Goal: Task Accomplishment & Management: Manage account settings

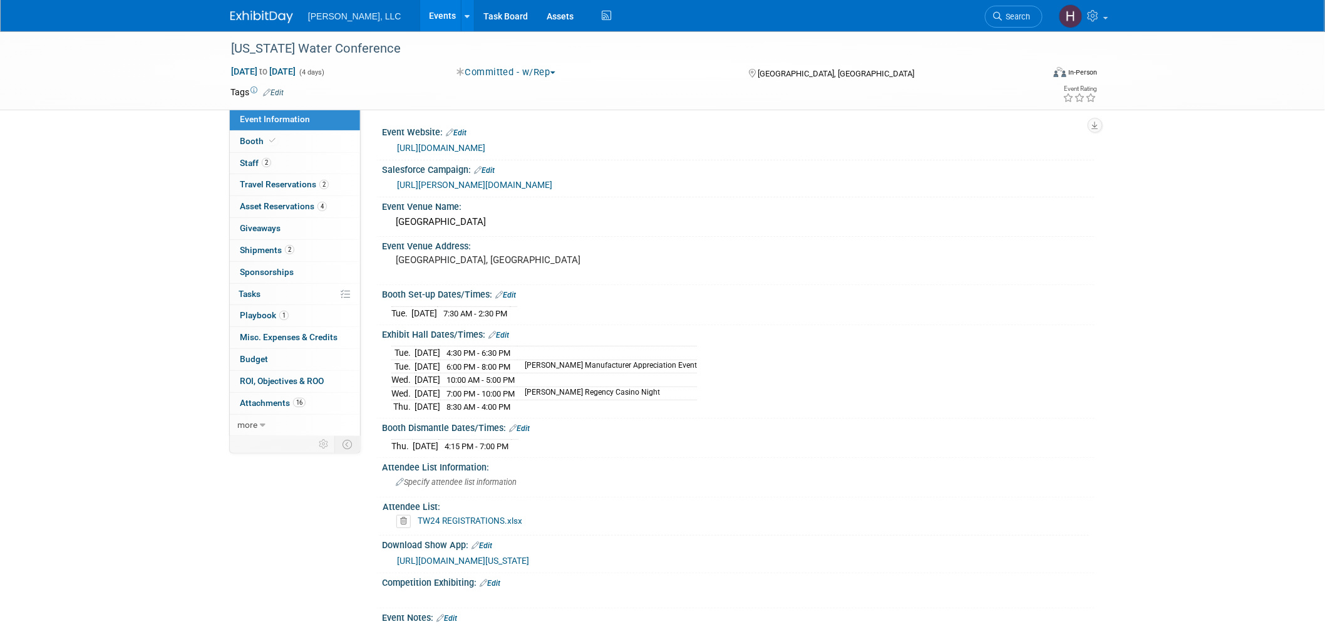
click at [420, 4] on link "Events" at bounding box center [443, 15] width 46 height 31
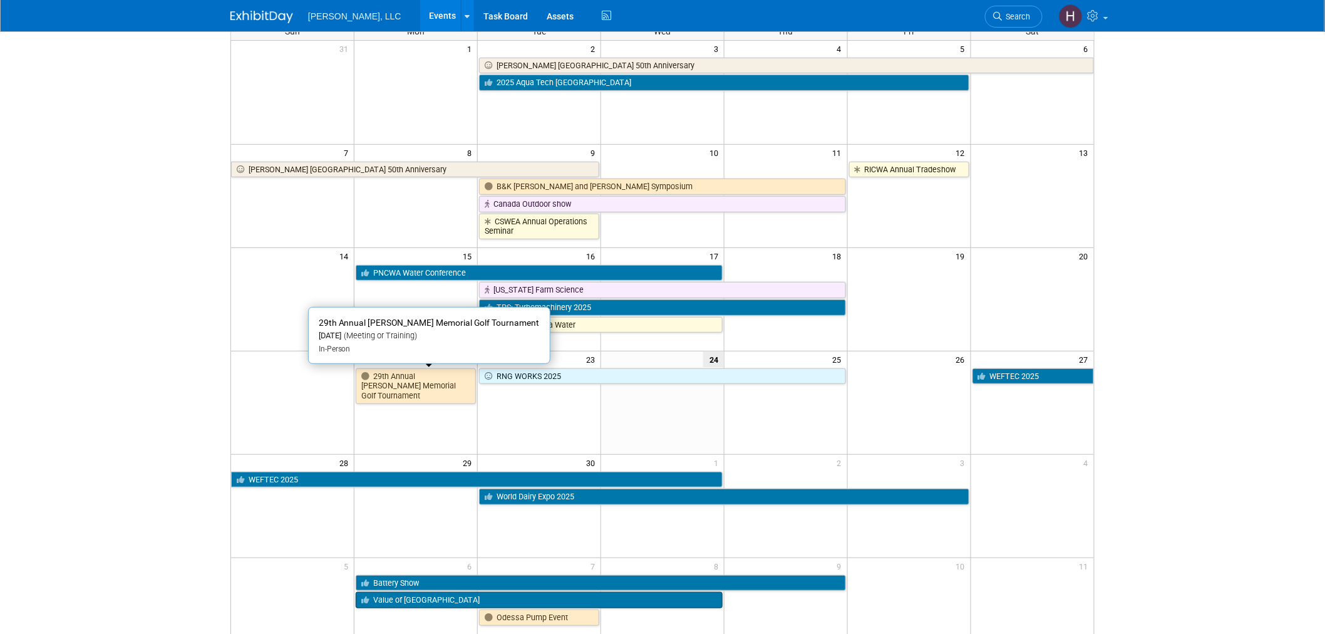
scroll to position [261, 0]
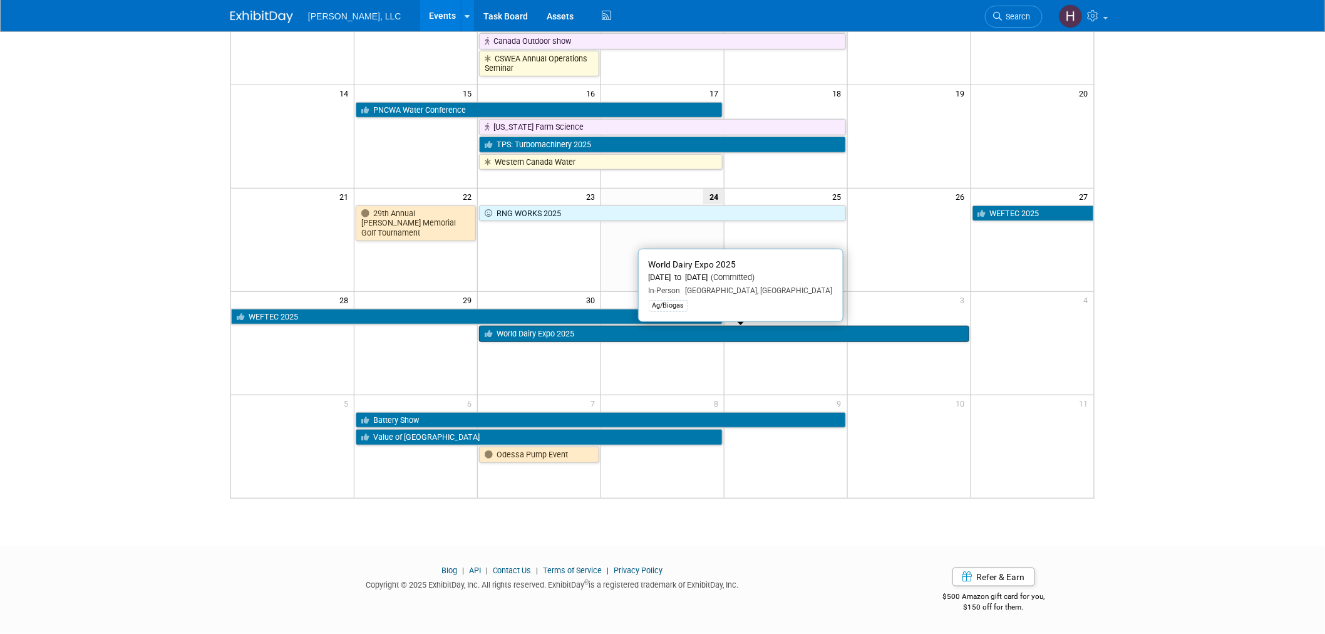
click at [520, 339] on link "World Dairy Expo 2025" at bounding box center [724, 334] width 490 height 16
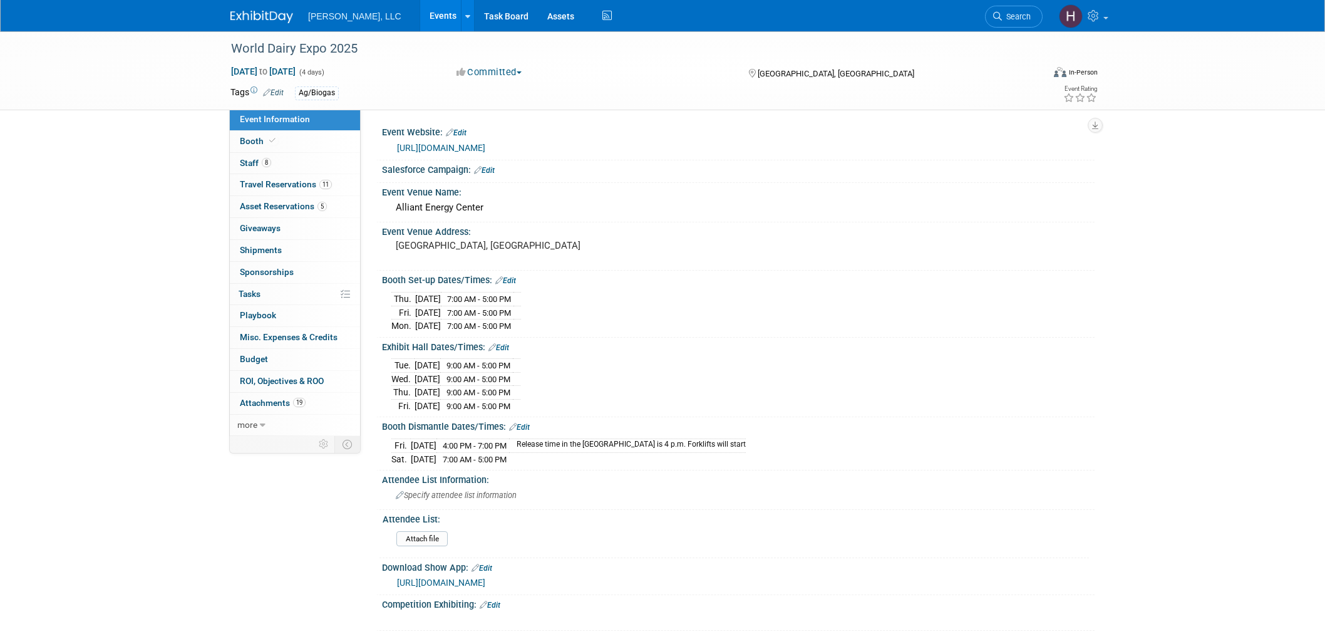
select select "Ag/Biogas"
click at [252, 187] on span "Travel Reservations 11" at bounding box center [286, 184] width 92 height 10
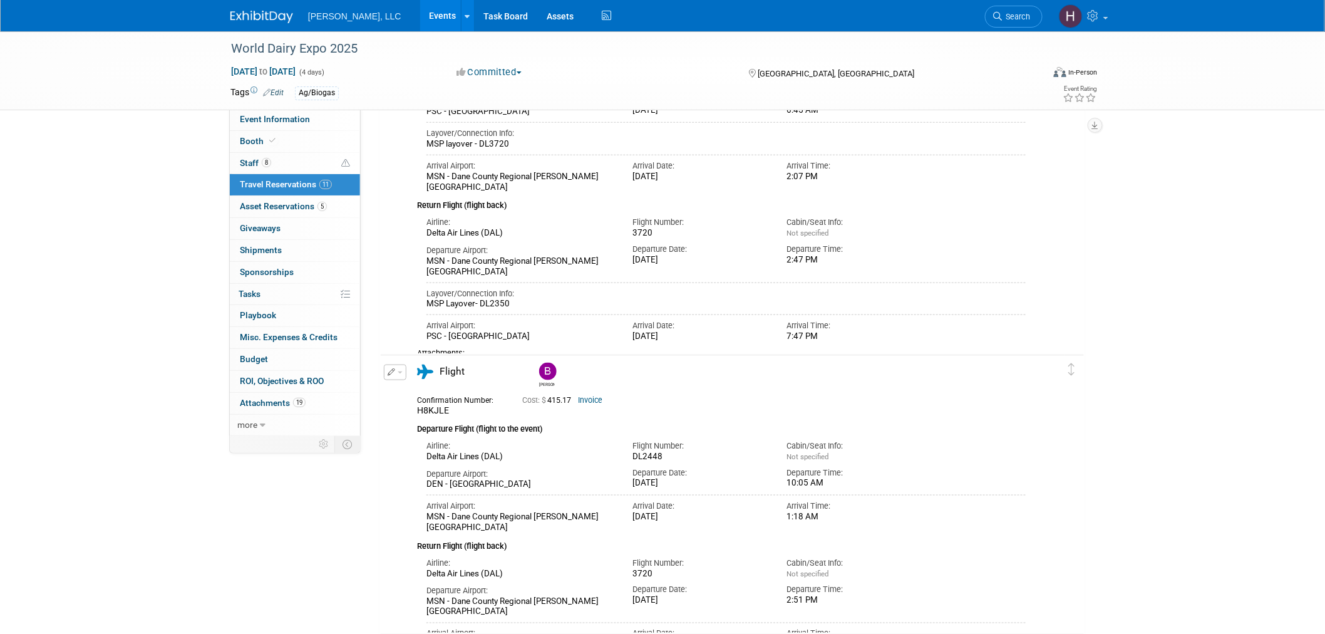
scroll to position [486, 0]
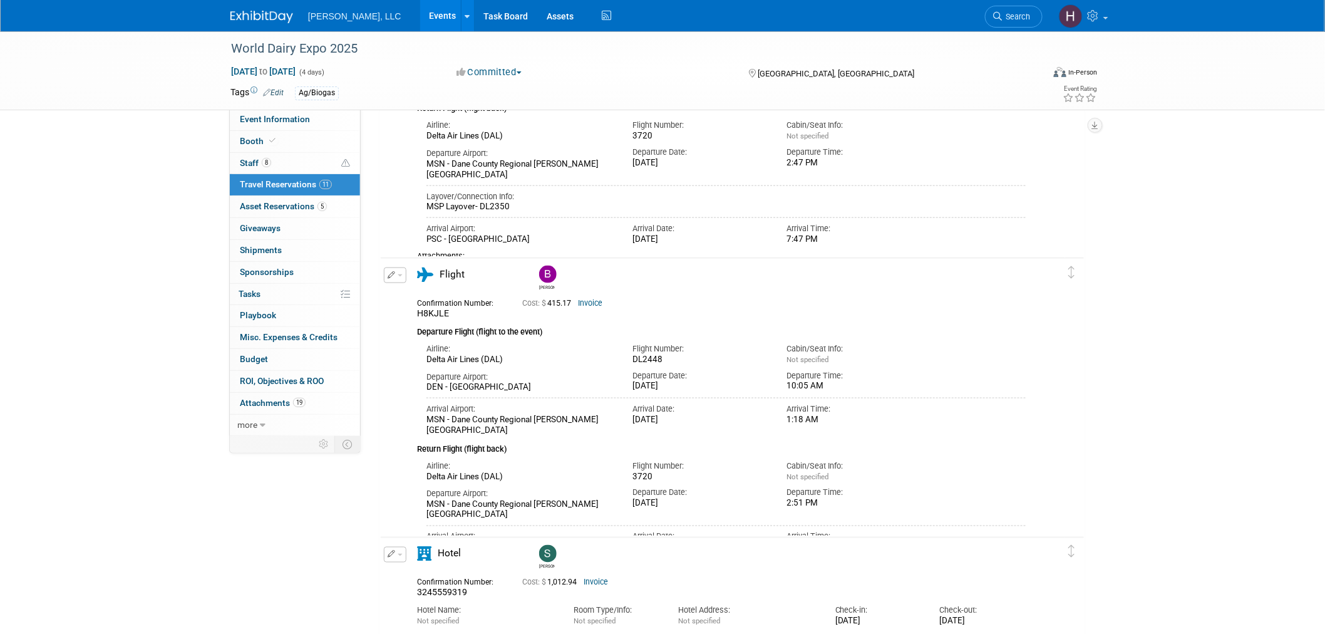
click at [580, 296] on div "Cost: $ 415.17 Invoice" at bounding box center [747, 301] width 451 height 13
click at [589, 303] on link "Invoice" at bounding box center [590, 303] width 24 height 9
click at [398, 271] on button "button" at bounding box center [395, 275] width 23 height 16
click at [412, 295] on button "Edit Reservation" at bounding box center [437, 297] width 106 height 18
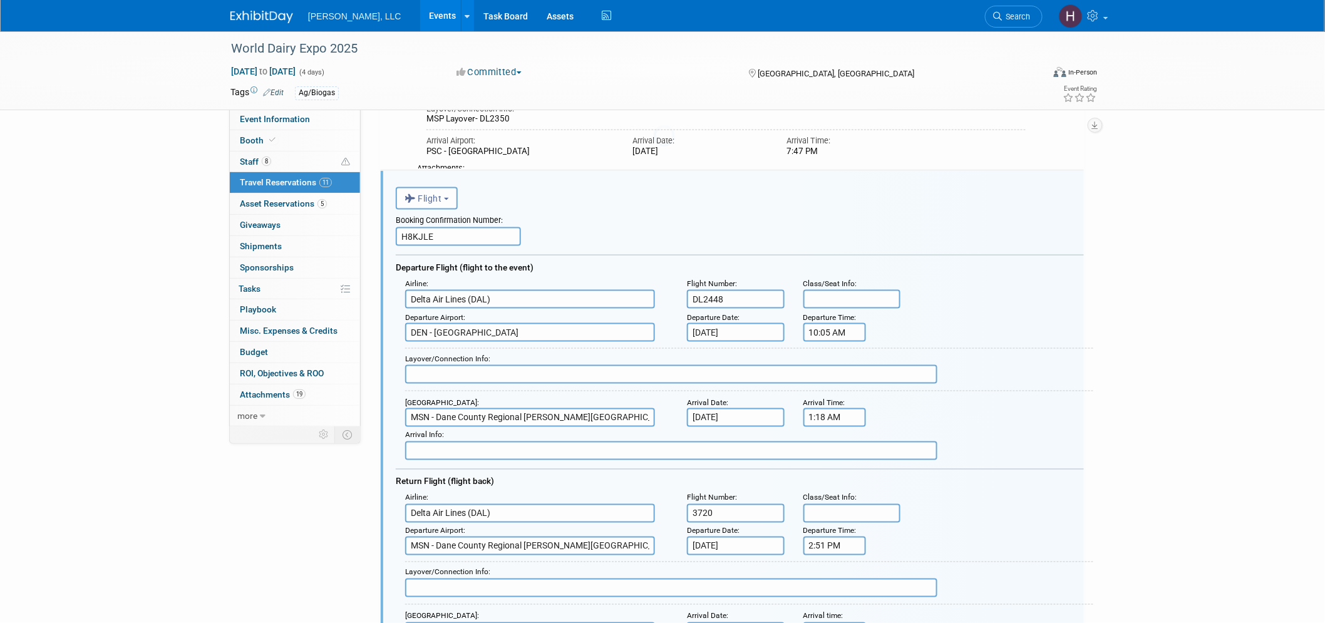
scroll to position [602, 0]
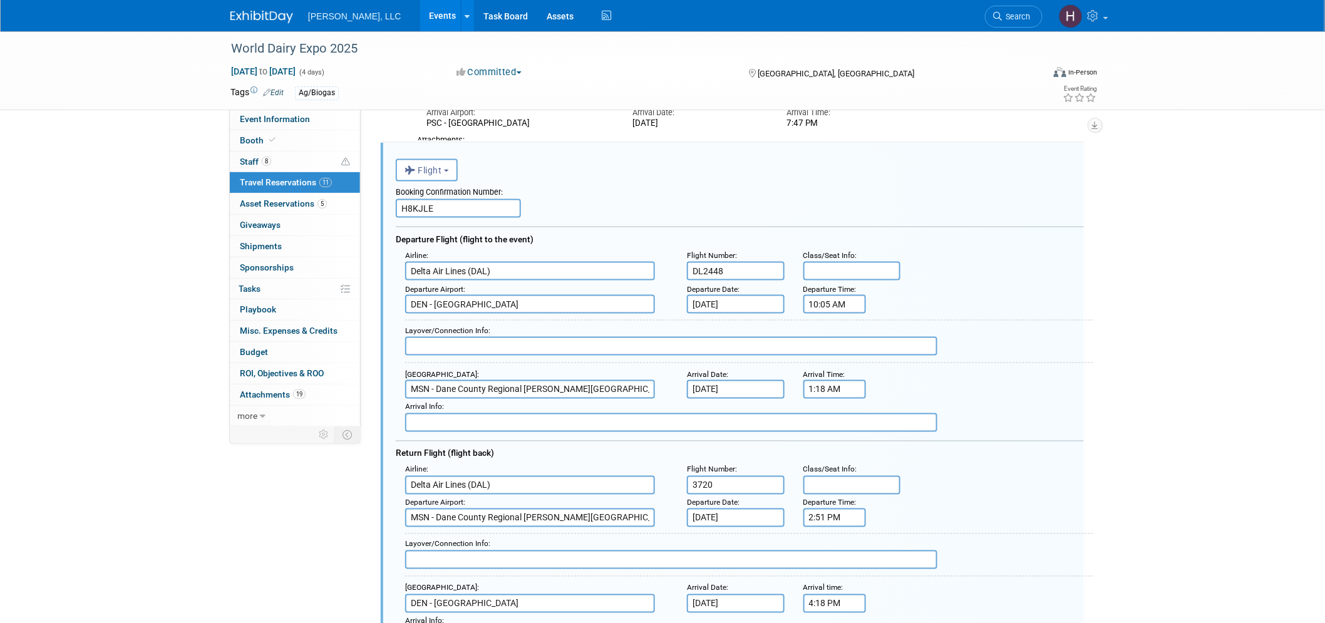
click at [484, 270] on input "Delta Air Lines (DAL)" at bounding box center [530, 271] width 250 height 19
click at [485, 270] on input "Delta Air Lines (DAL)" at bounding box center [530, 271] width 250 height 19
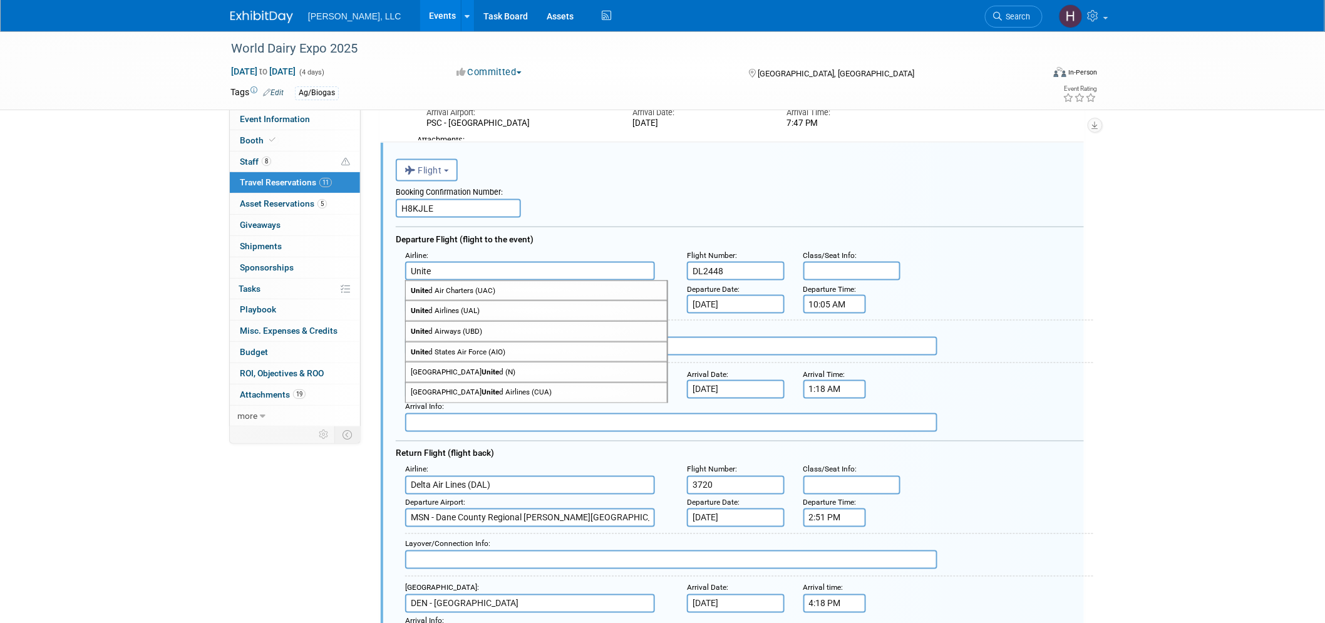
click at [467, 305] on span "Unite d Airlines (UAL)" at bounding box center [536, 310] width 261 height 19
type input "United Airlines (UAL)"
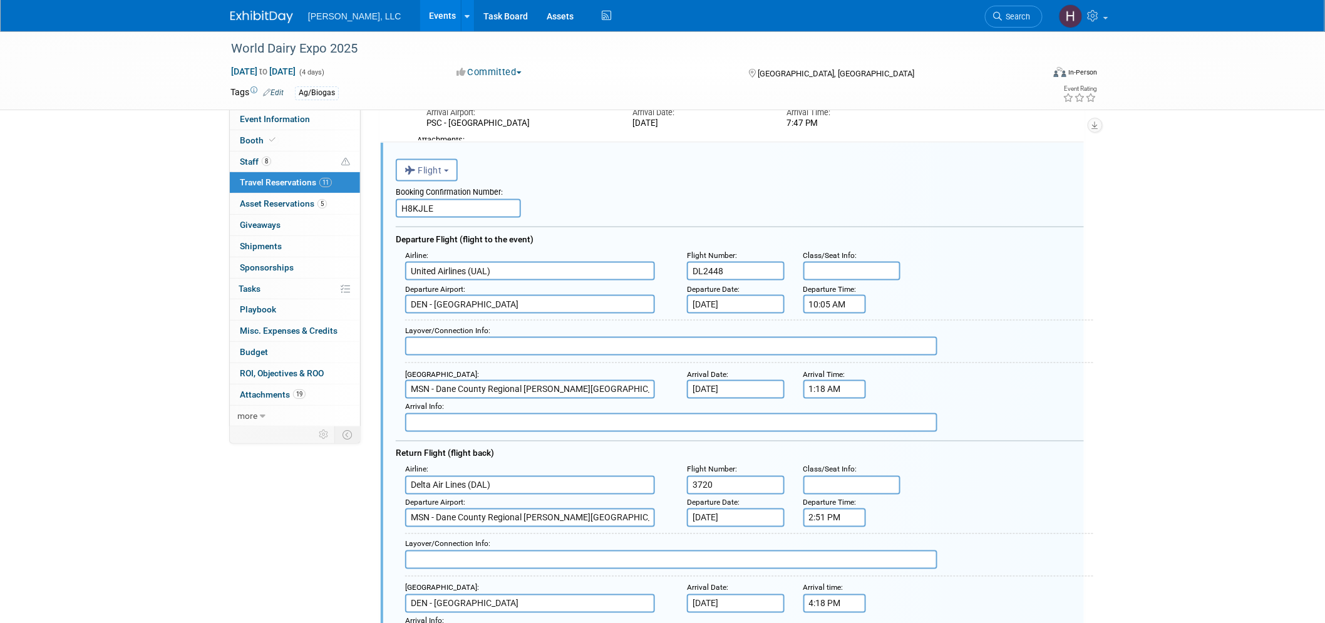
drag, startPoint x: 500, startPoint y: 474, endPoint x: 402, endPoint y: 465, distance: 98.1
click at [402, 465] on div "Airline : Delta Air Lines (DAL)" at bounding box center [537, 477] width 282 height 33
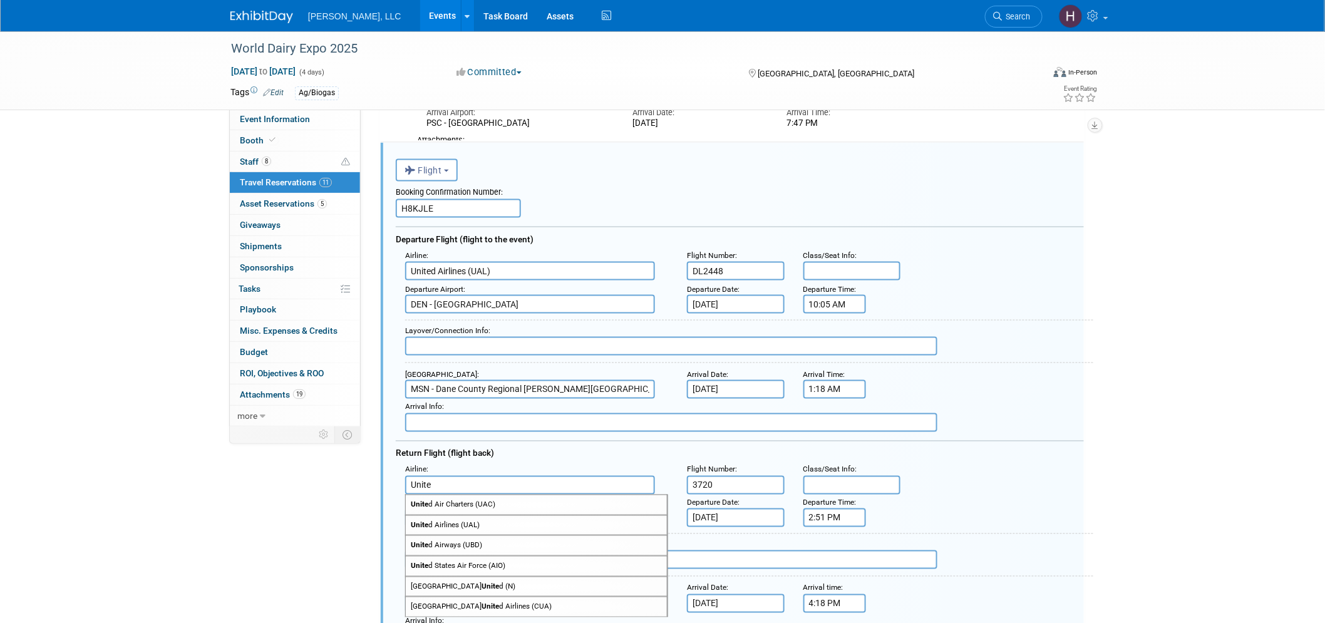
click at [446, 516] on span "Unite d Airlines (UAL)" at bounding box center [536, 525] width 261 height 19
type input "United Airlines (UAL)"
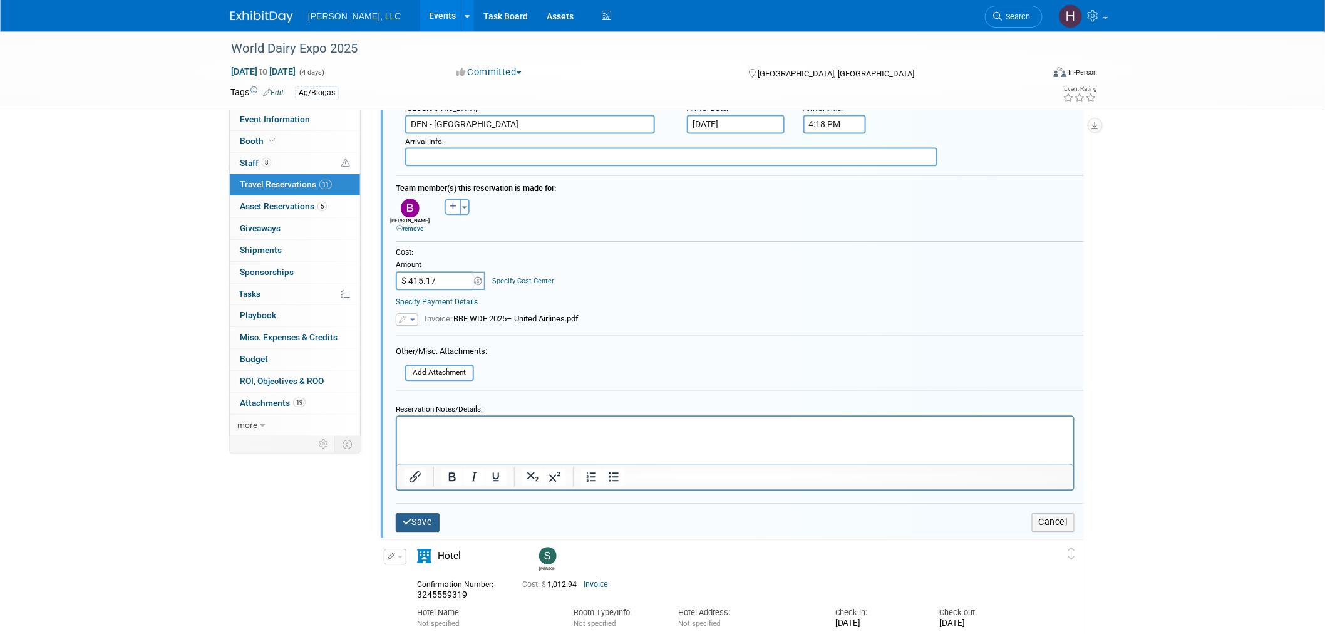
scroll to position [1089, 0]
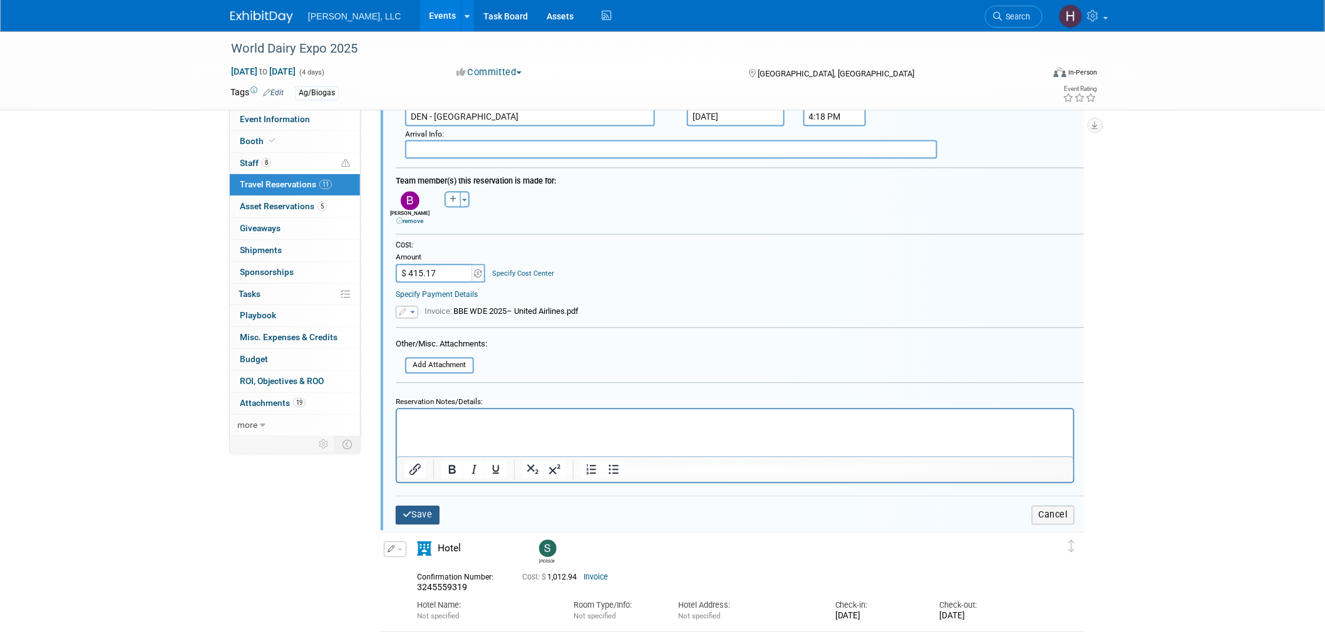
click at [421, 505] on button "Save" at bounding box center [418, 514] width 44 height 18
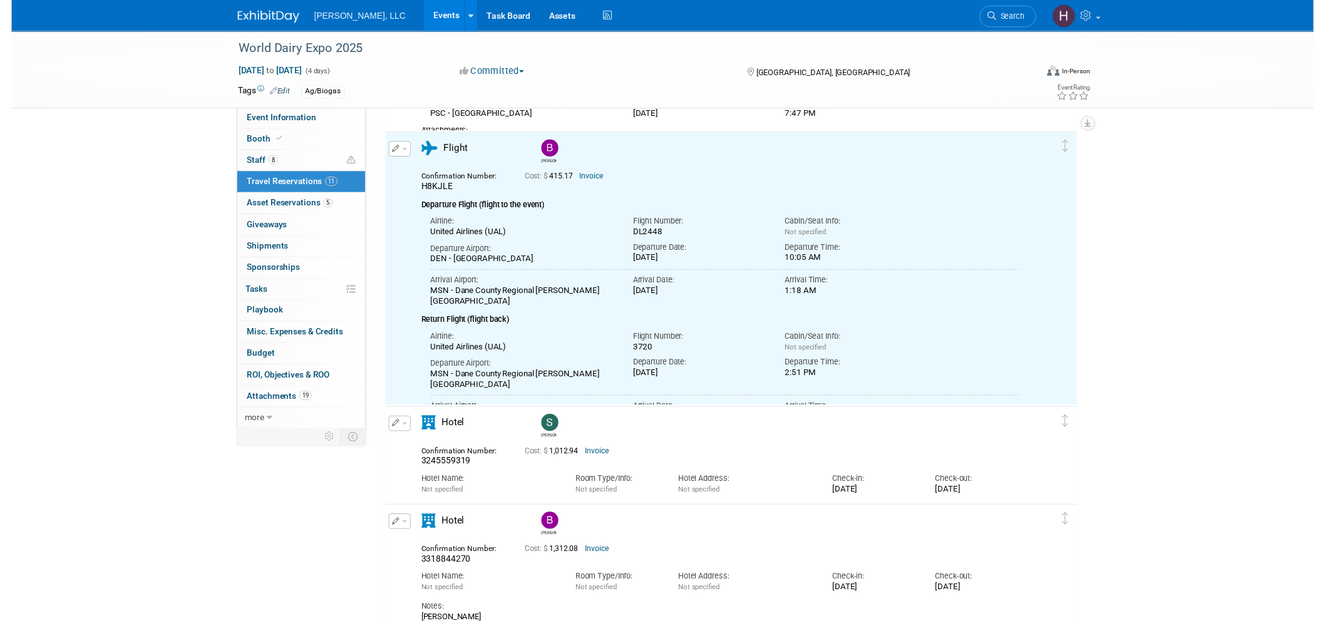
scroll to position [602, 0]
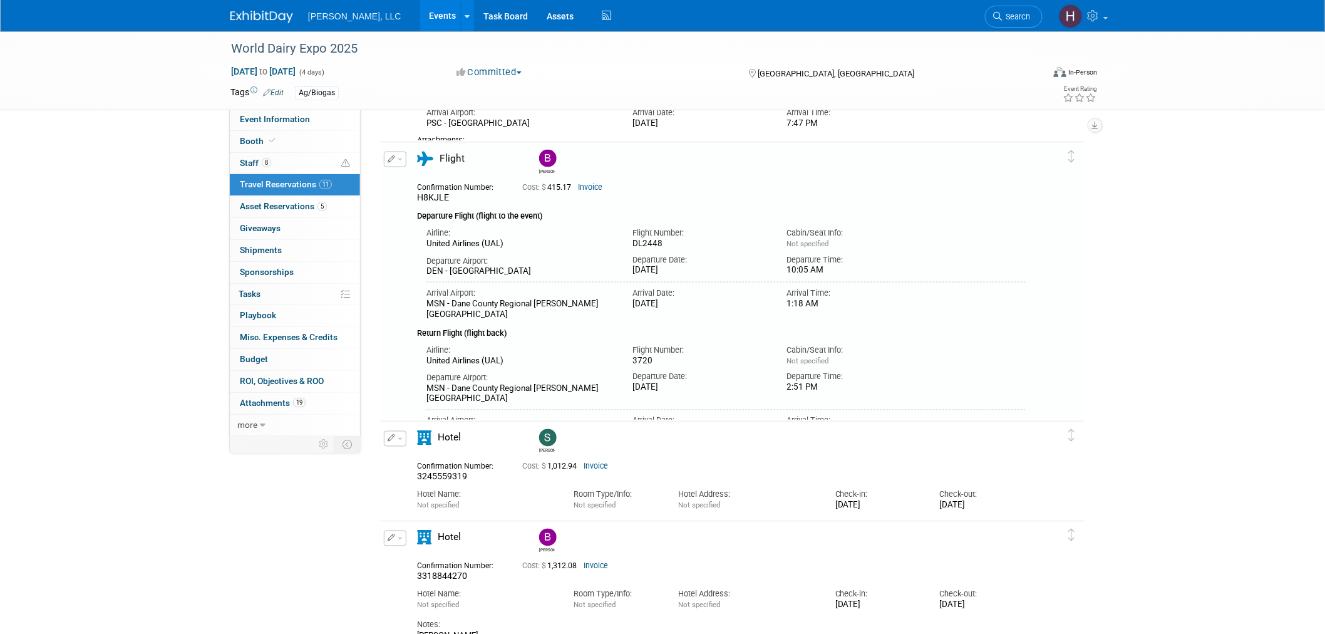
click at [592, 185] on link "Invoice" at bounding box center [590, 187] width 24 height 9
click at [399, 160] on button "button" at bounding box center [395, 160] width 23 height 16
click at [421, 180] on button "Edit Reservation" at bounding box center [437, 181] width 106 height 18
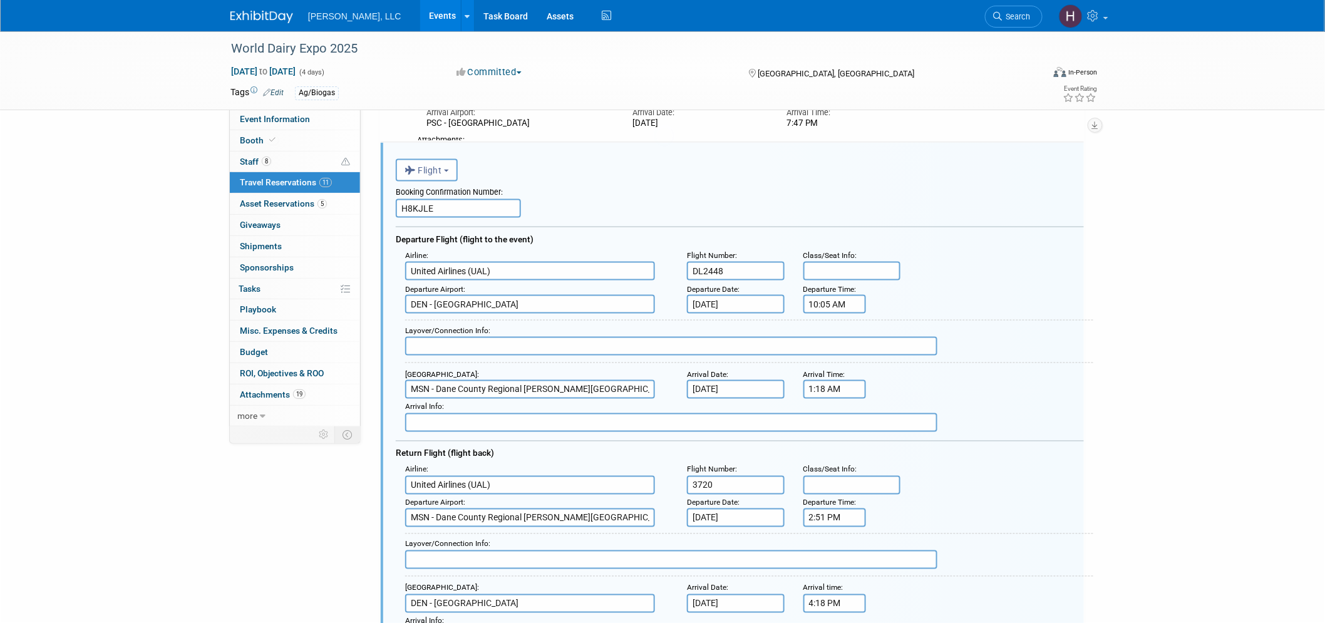
scroll to position [0, 0]
drag, startPoint x: 453, startPoint y: 205, endPoint x: 309, endPoint y: 195, distance: 144.3
paste input "L7DVNM"
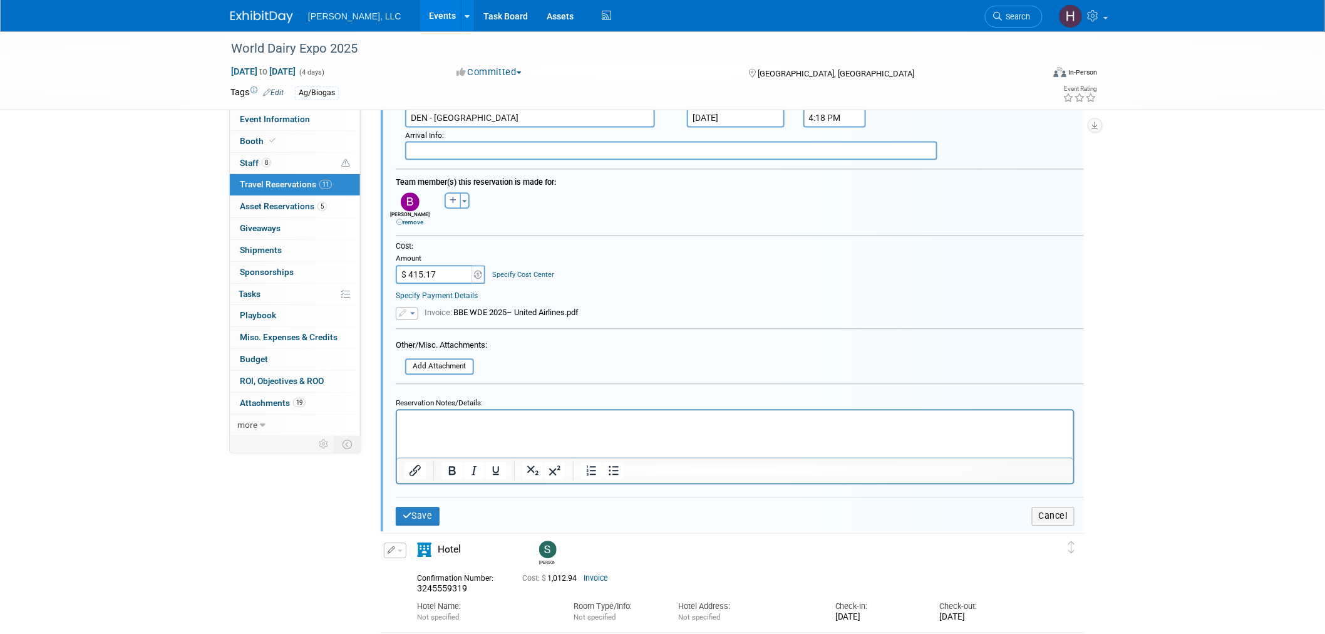
scroll to position [1089, 0]
type input "L7DVNM"
click at [417, 495] on div "Save Cancel" at bounding box center [740, 514] width 688 height 38
click at [418, 505] on button "Save" at bounding box center [418, 514] width 44 height 18
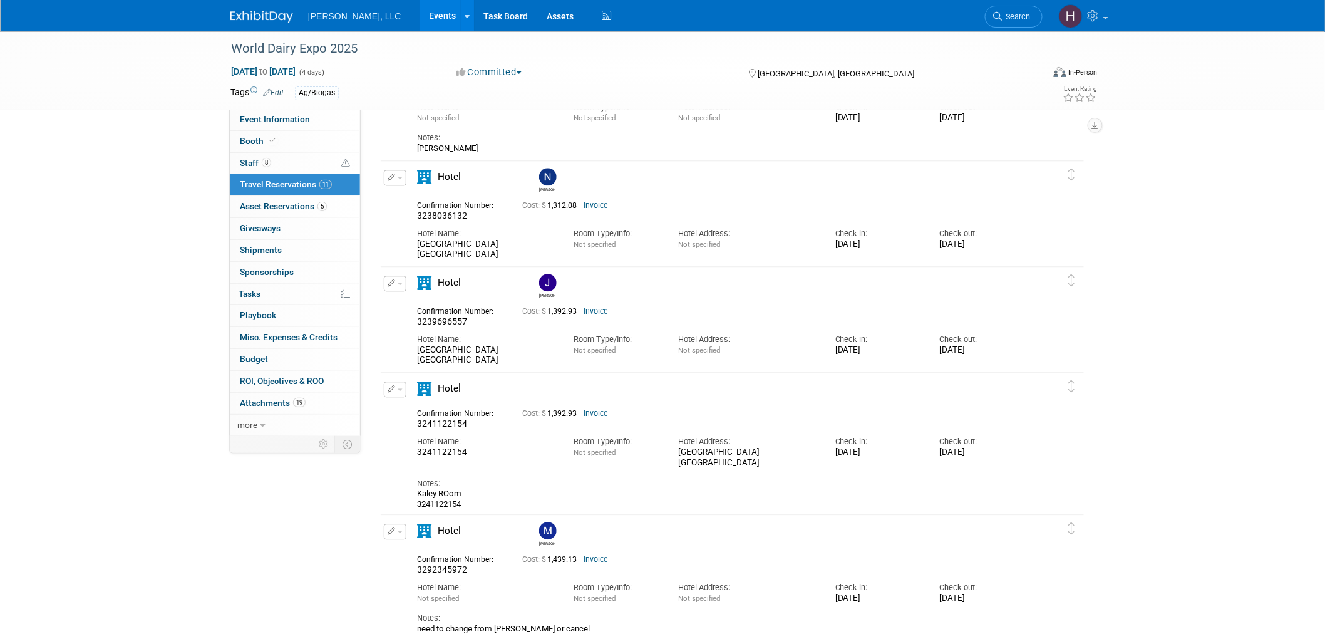
scroll to position [602, 0]
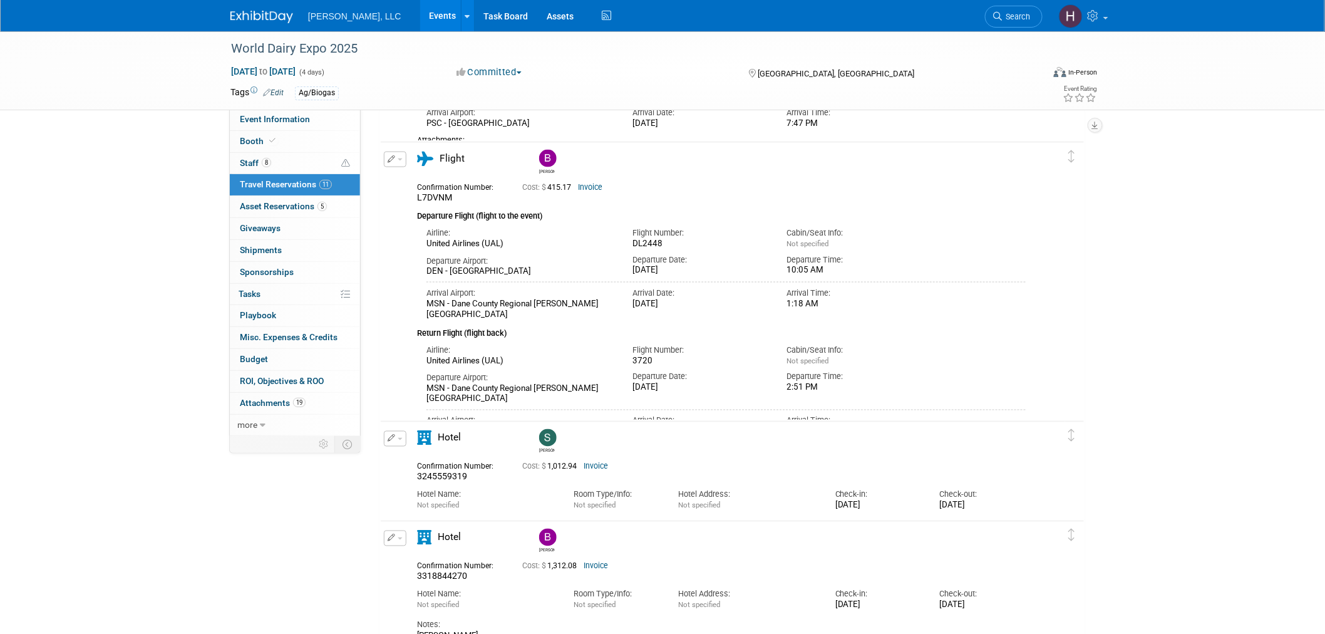
click at [595, 183] on link "Invoice" at bounding box center [590, 187] width 24 height 9
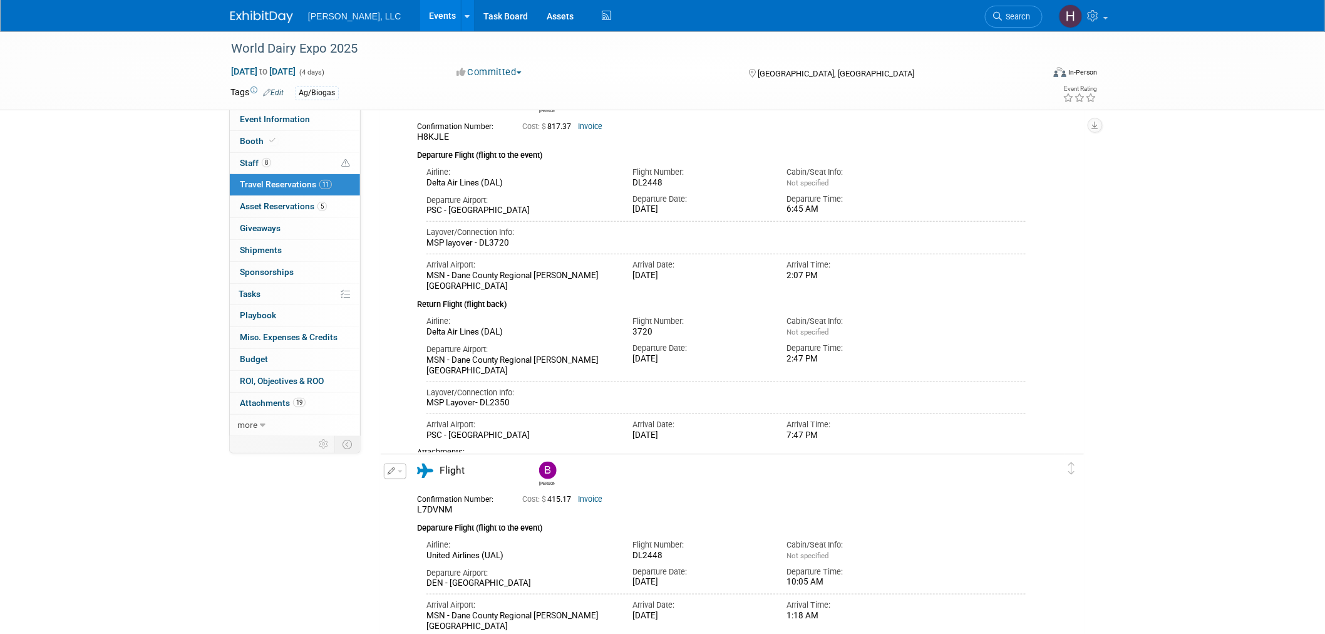
scroll to position [324, 0]
